Goal: Information Seeking & Learning: Understand process/instructions

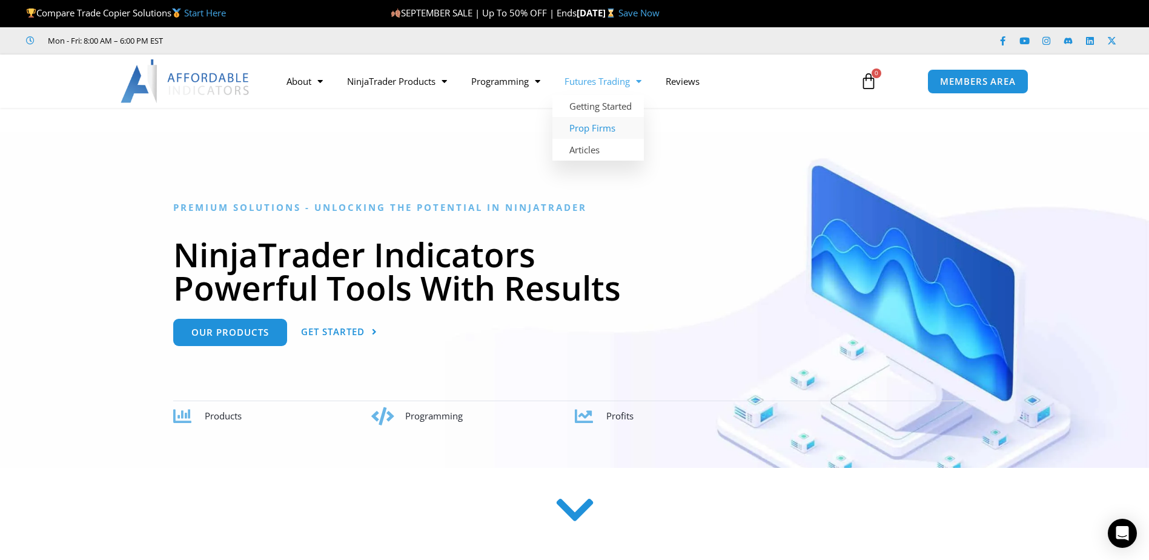
click at [593, 125] on link "Prop Firms" at bounding box center [597, 128] width 91 height 22
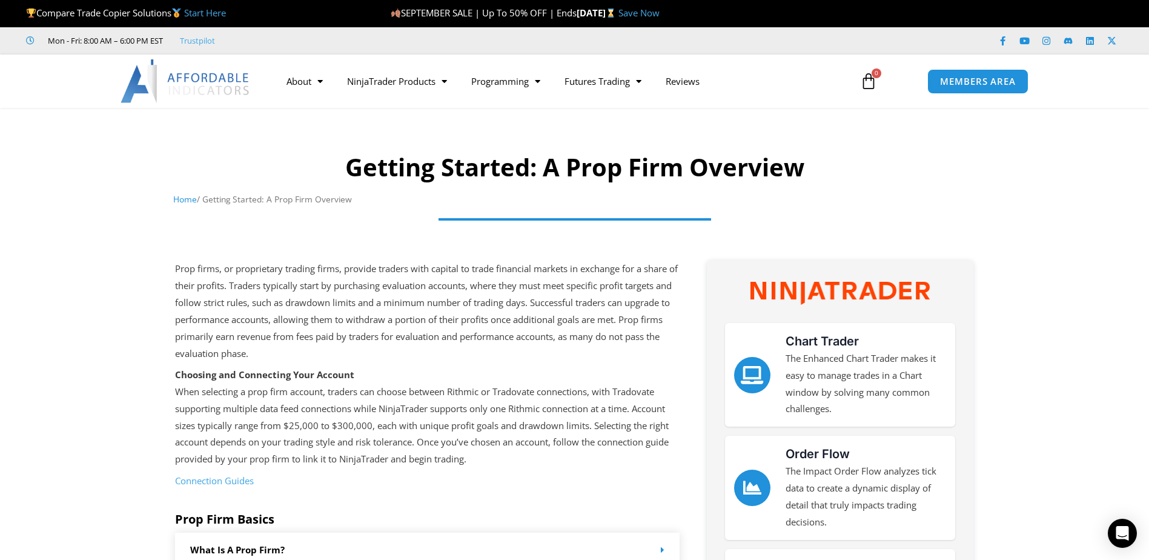
click at [236, 477] on link "Connection Guides" at bounding box center [214, 480] width 79 height 12
